Goal: Task Accomplishment & Management: Complete application form

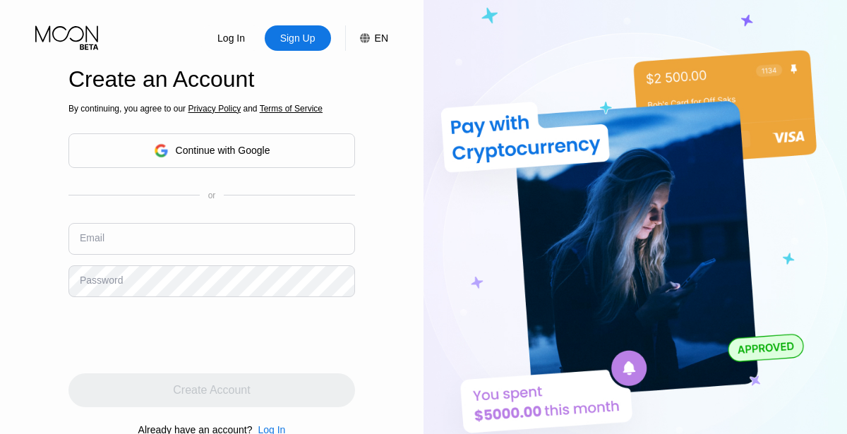
click at [212, 238] on input "text" at bounding box center [211, 239] width 286 height 32
type input "[EMAIL_ADDRESS][DOMAIN_NAME]"
click at [212, 390] on div "Create Account" at bounding box center [211, 390] width 77 height 14
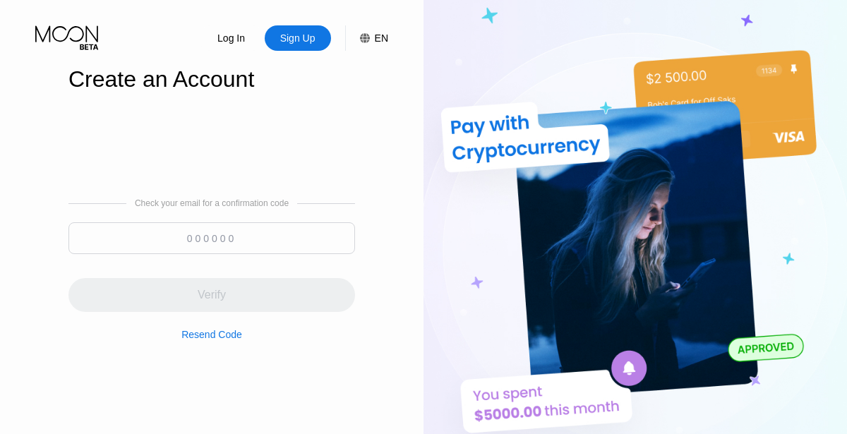
click at [212, 238] on input at bounding box center [211, 238] width 286 height 32
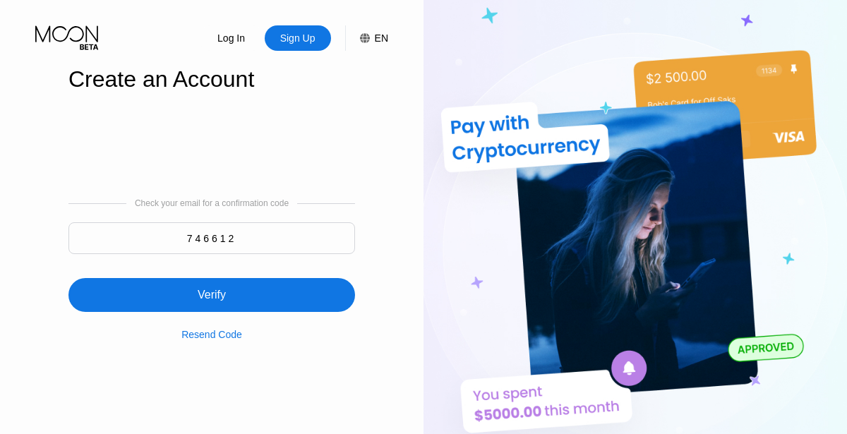
type input "746612"
click at [212, 286] on div "Verify" at bounding box center [211, 295] width 286 height 34
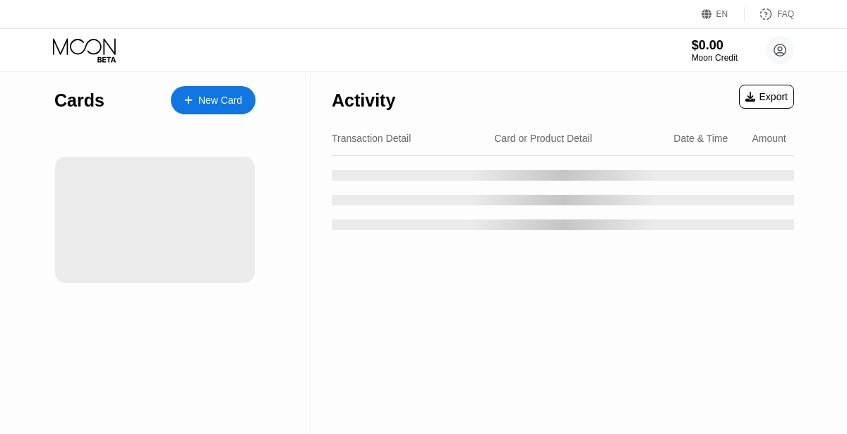
click at [213, 100] on div "New Card" at bounding box center [220, 101] width 44 height 12
